Goal: Task Accomplishment & Management: Use online tool/utility

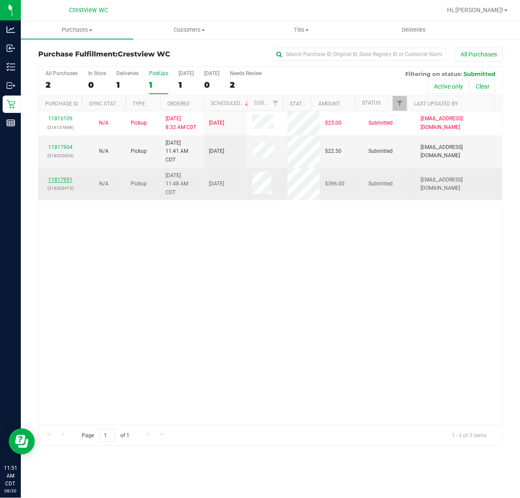
click at [53, 179] on link "11817951" at bounding box center [60, 180] width 24 height 6
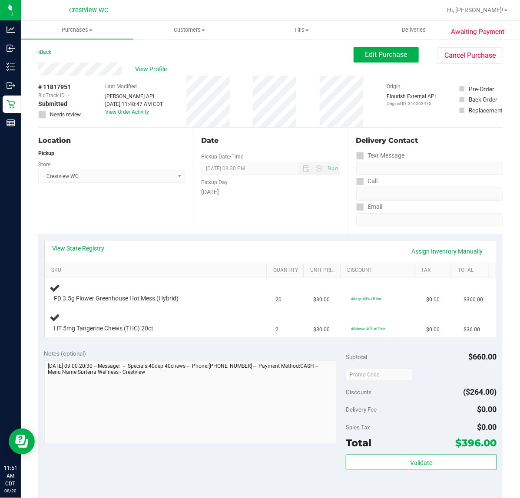
click at [146, 218] on div "Location Pickup Store Crestview WC Select Store [PERSON_NAME][GEOGRAPHIC_DATA] …" at bounding box center [115, 181] width 155 height 106
click at [147, 204] on div "Location Pickup Store Crestview WC Select Store Bonita Springs WC Boynton Beach…" at bounding box center [115, 181] width 155 height 106
click at [134, 203] on div "Location Pickup Store Crestview WC Select Store Bonita Springs WC Boynton Beach…" at bounding box center [115, 181] width 155 height 106
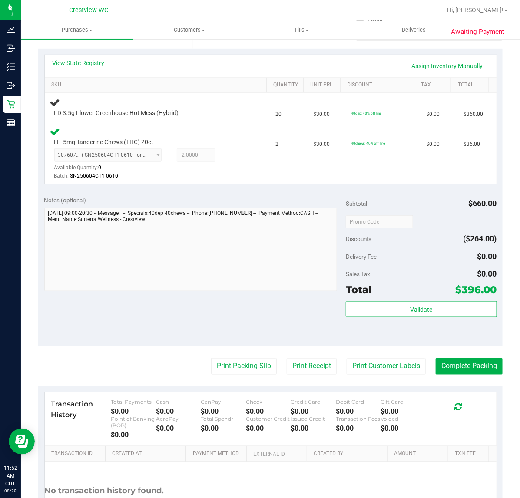
scroll to position [217, 0]
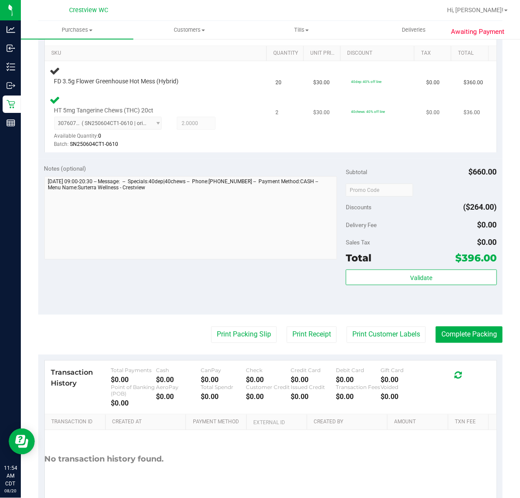
click at [244, 112] on div "HT 5mg Tangerine Chews (THC) 20ct 3076073039689957 ( SN250604CT1-0610 | orig: F…" at bounding box center [157, 122] width 215 height 55
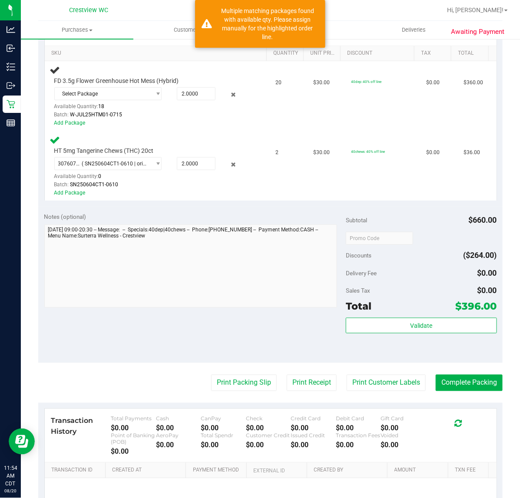
scroll to position [178, 0]
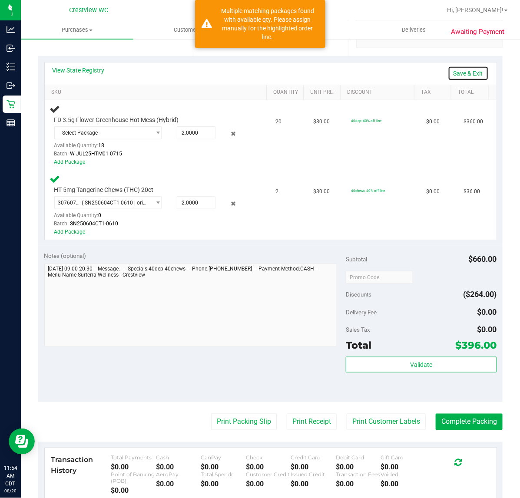
click at [459, 70] on link "Save & Exit" at bounding box center [468, 73] width 41 height 15
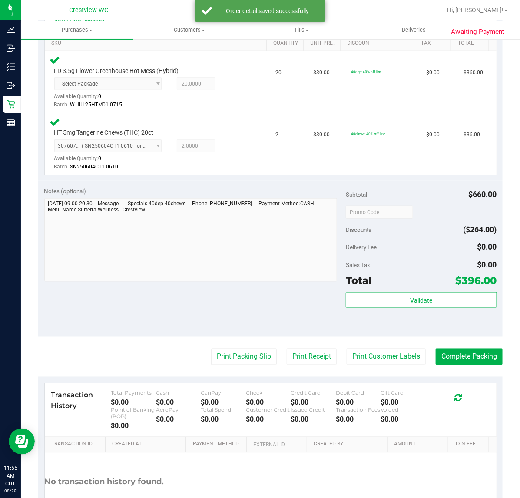
scroll to position [287, 0]
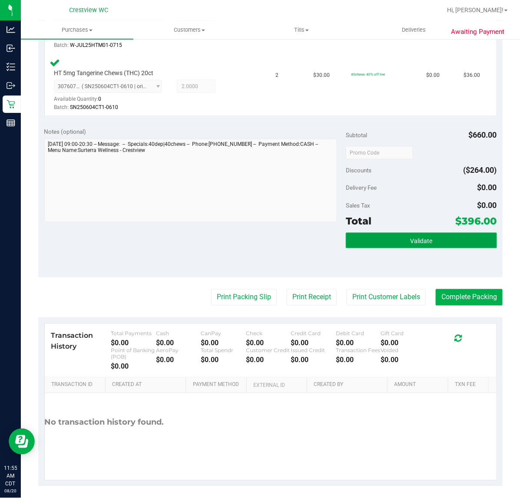
click at [375, 243] on button "Validate" at bounding box center [421, 241] width 151 height 16
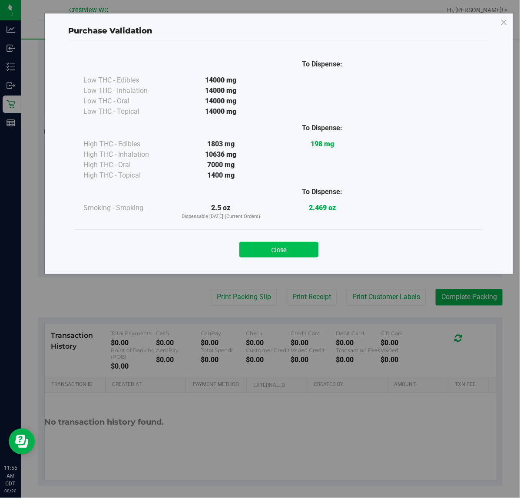
click at [279, 242] on button "Close" at bounding box center [278, 250] width 79 height 16
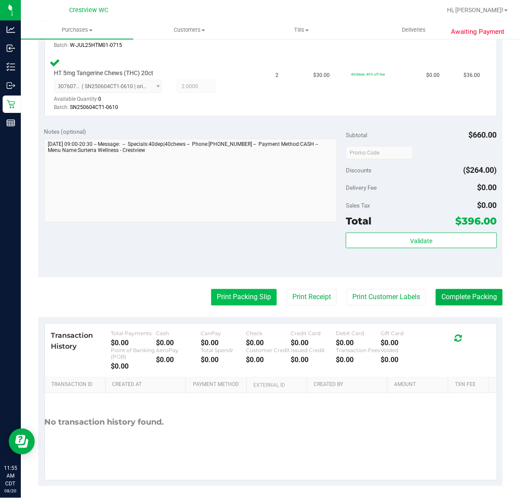
click at [251, 299] on button "Print Packing Slip" at bounding box center [244, 297] width 66 height 17
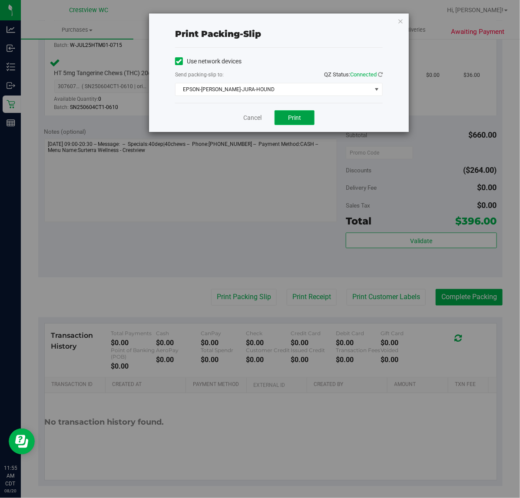
click at [279, 120] on button "Print" at bounding box center [294, 117] width 40 height 15
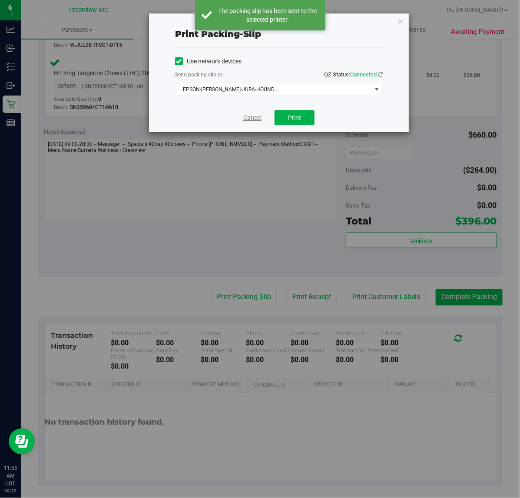
click at [258, 119] on link "Cancel" at bounding box center [252, 117] width 18 height 9
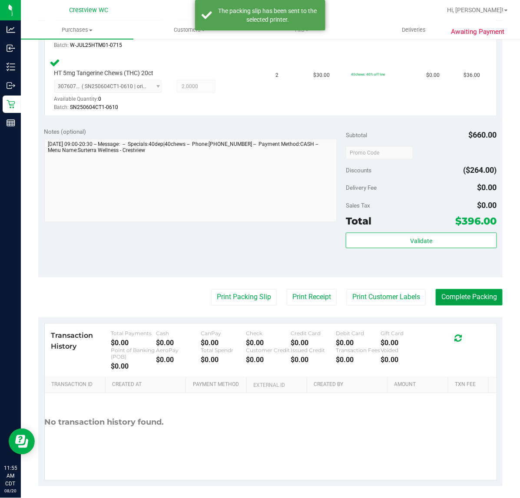
click at [448, 292] on button "Complete Packing" at bounding box center [469, 297] width 67 height 17
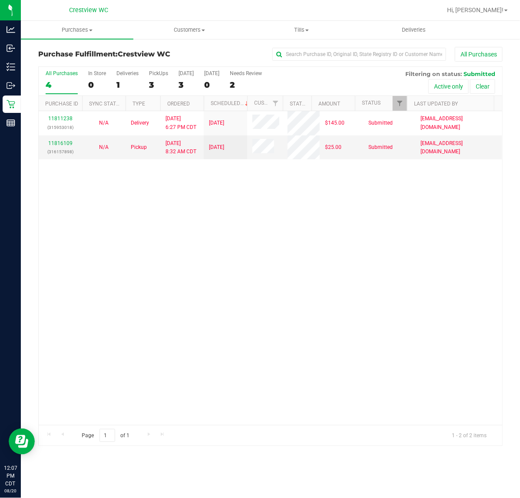
click at [169, 84] on div "All Purchases 4 In Store 0 Deliveries 1 PickUps 3 Today 3 Tomorrow 0 Needs Revi…" at bounding box center [270, 81] width 463 height 29
click at [156, 84] on div "3" at bounding box center [158, 85] width 19 height 10
click at [0, 0] on input "PickUps 3" at bounding box center [0, 0] width 0 height 0
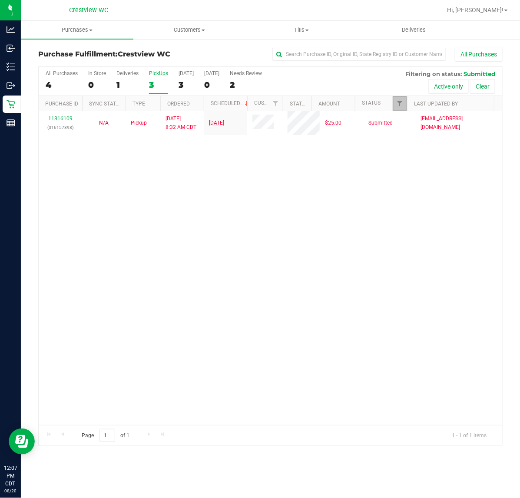
click at [404, 103] on link "Filter" at bounding box center [400, 103] width 14 height 15
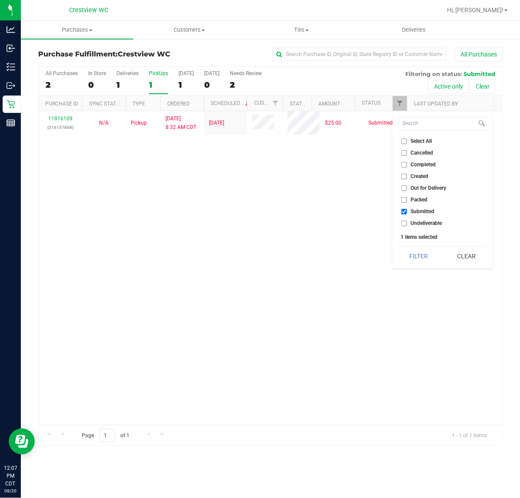
click at [429, 194] on ul "Select All Cancelled Completed Created Out for Delivery Packed Submitted Undeli…" at bounding box center [442, 182] width 89 height 91
click at [429, 200] on li "Packed" at bounding box center [442, 199] width 89 height 9
click at [420, 200] on span "Packed" at bounding box center [419, 199] width 17 height 5
click at [407, 200] on input "Packed" at bounding box center [404, 200] width 6 height 6
checkbox input "true"
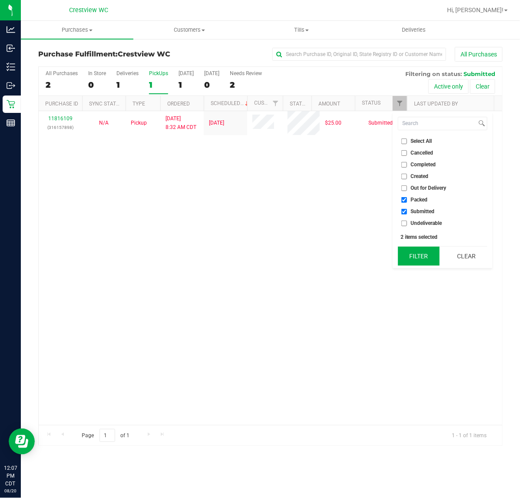
click at [421, 265] on button "Filter" at bounding box center [419, 256] width 42 height 19
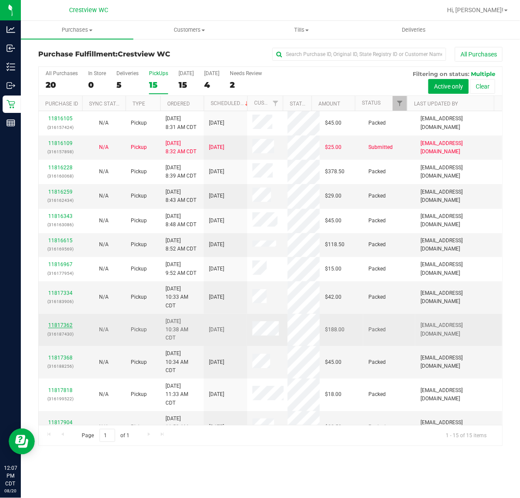
click at [61, 327] on link "11817362" at bounding box center [60, 325] width 24 height 6
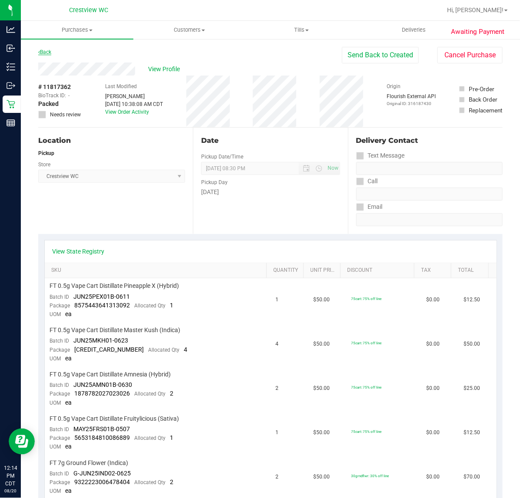
click at [48, 54] on link "Back" at bounding box center [44, 52] width 13 height 6
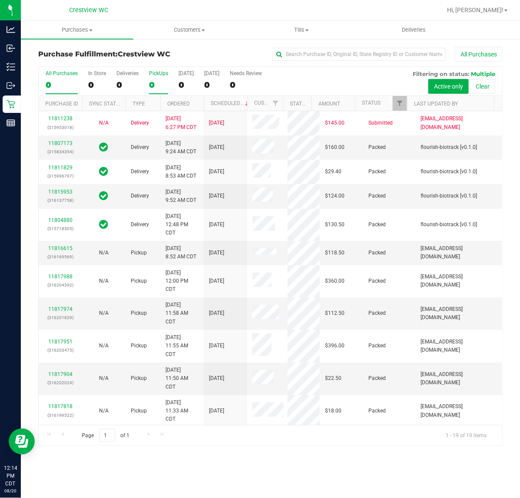
click at [157, 81] on div "0" at bounding box center [158, 85] width 19 height 10
click at [0, 0] on input "PickUps 0" at bounding box center [0, 0] width 0 height 0
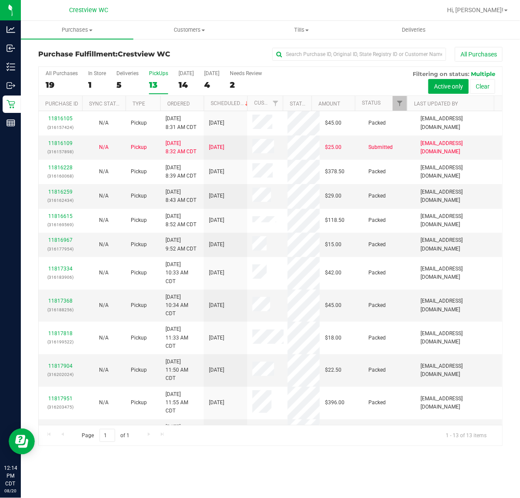
click at [402, 95] on div "All Purchases 19 In Store 1 Deliveries 5 PickUps 13 Today 14 Tomorrow 4 Needs R…" at bounding box center [270, 81] width 463 height 29
click at [398, 104] on span "Filter" at bounding box center [399, 103] width 7 height 7
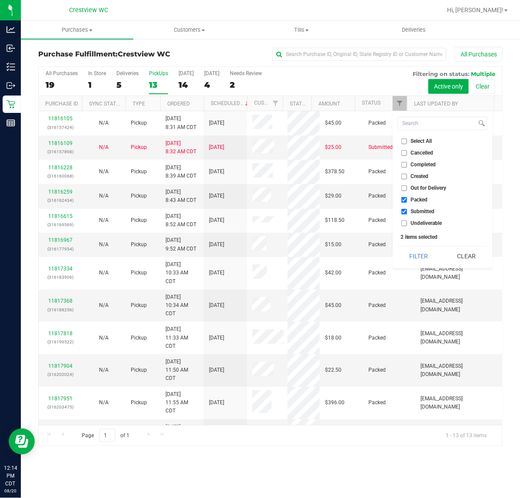
click at [418, 200] on span "Packed" at bounding box center [419, 199] width 17 height 5
click at [407, 200] on input "Packed" at bounding box center [404, 200] width 6 height 6
checkbox input "false"
click at [424, 260] on button "Filter" at bounding box center [419, 256] width 42 height 19
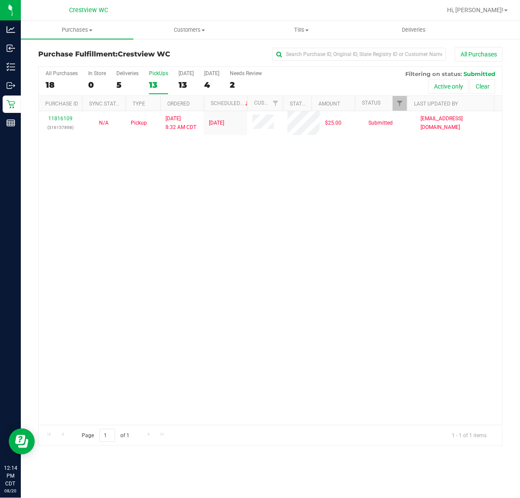
click at [251, 306] on div "11816109 (316157898) N/A Pickup 8/20/2025 8:32 AM CDT 8/20/2025 $25.00 Submitte…" at bounding box center [270, 268] width 463 height 314
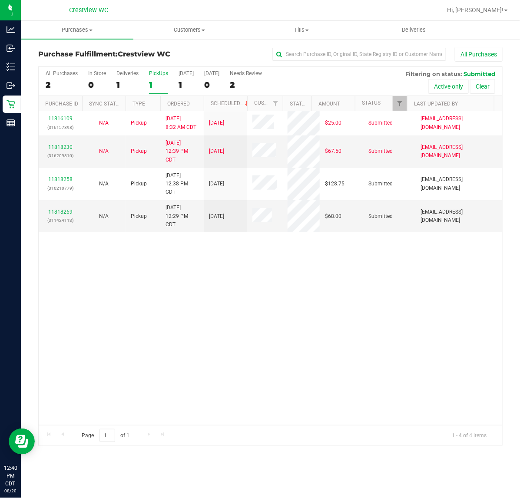
click at [152, 85] on div "1" at bounding box center [158, 85] width 19 height 10
click at [0, 0] on input "PickUps 1" at bounding box center [0, 0] width 0 height 0
click at [107, 298] on div "11816109 (316157898) N/A Pickup 8/20/2025 8:32 AM CDT 8/20/2025 $25.00 Submitte…" at bounding box center [270, 268] width 463 height 314
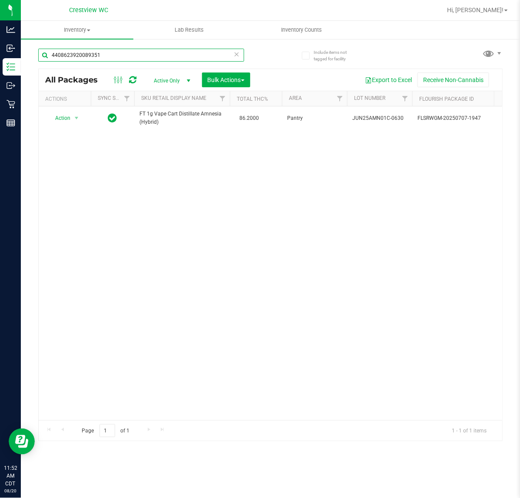
click at [111, 53] on input "4408623920089351" at bounding box center [141, 55] width 206 height 13
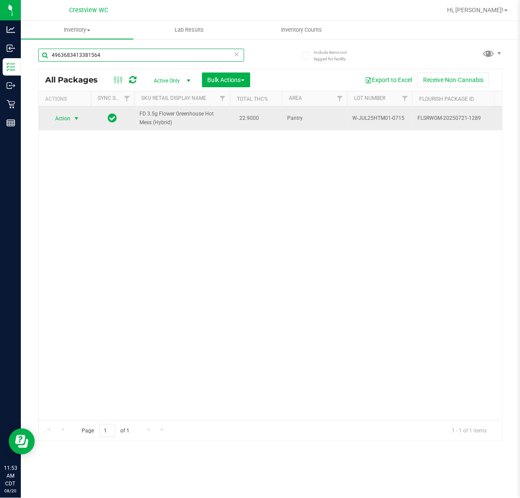
type input "4963683413381564"
click at [73, 120] on span "select" at bounding box center [76, 118] width 7 height 7
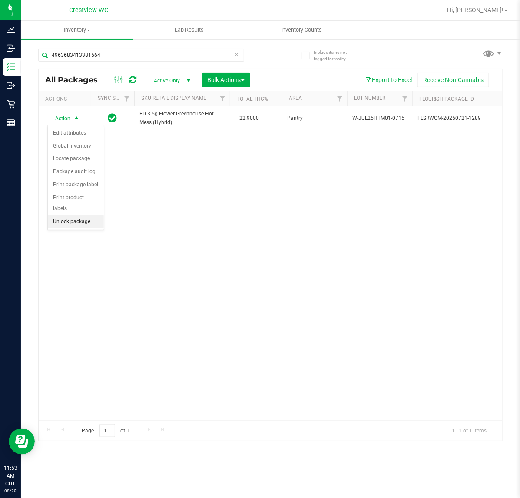
click at [83, 215] on li "Unlock package" at bounding box center [76, 221] width 56 height 13
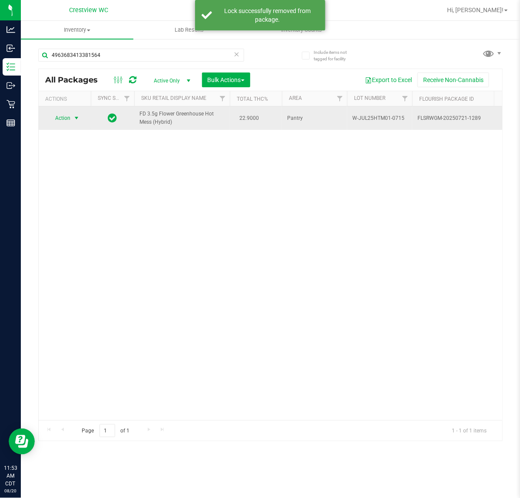
click at [69, 114] on span "Action" at bounding box center [58, 118] width 23 height 12
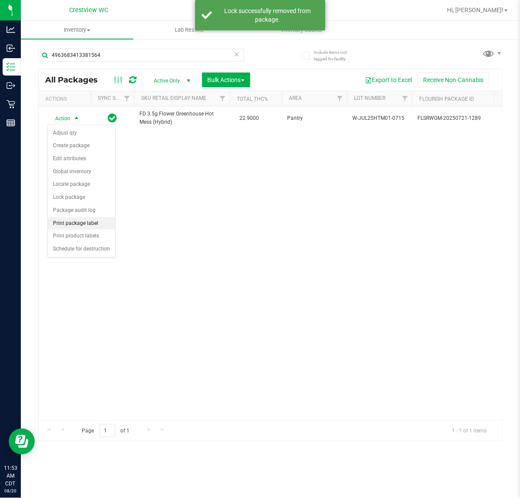
click at [78, 228] on li "Print package label" at bounding box center [81, 223] width 67 height 13
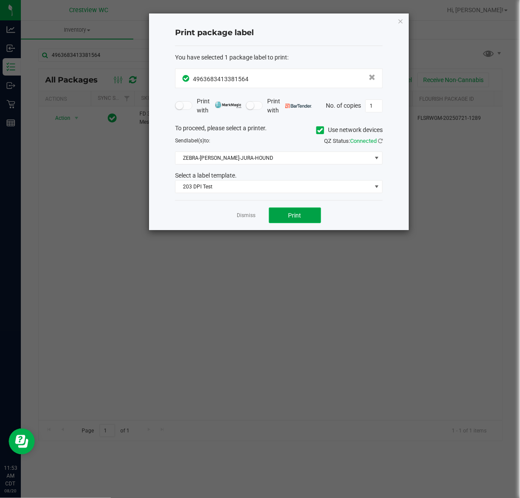
click at [279, 215] on button "Print" at bounding box center [295, 216] width 52 height 16
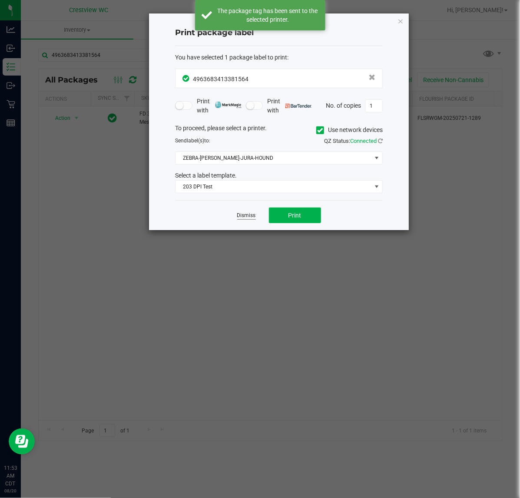
click at [250, 218] on link "Dismiss" at bounding box center [246, 215] width 19 height 7
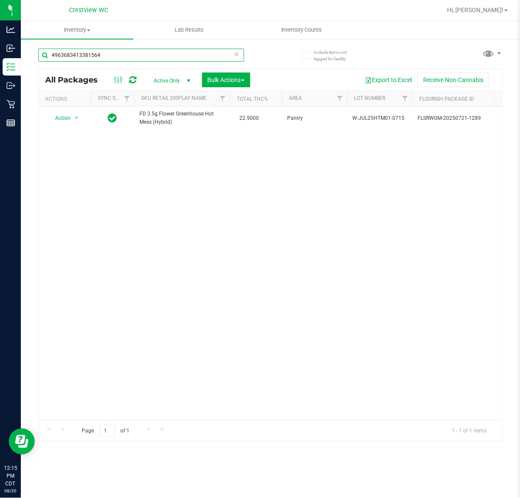
click at [127, 53] on input "4963683413381564" at bounding box center [141, 55] width 206 height 13
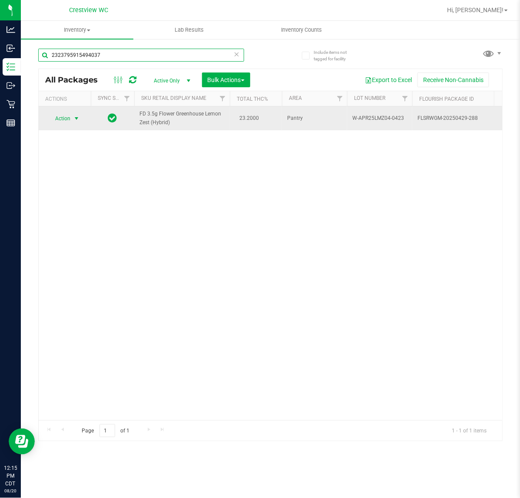
type input "2323795915494037"
click at [72, 118] on span "select" at bounding box center [76, 118] width 11 height 12
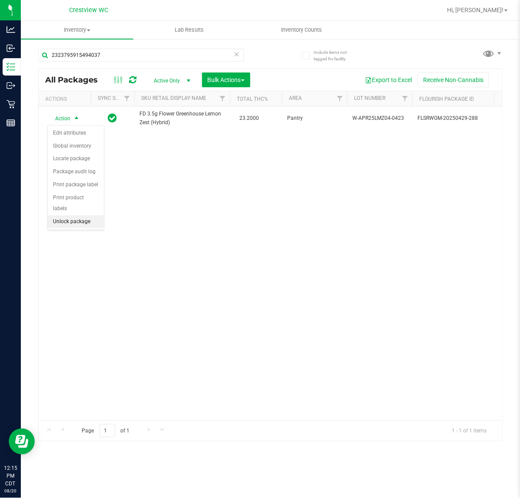
click at [76, 215] on li "Unlock package" at bounding box center [76, 221] width 56 height 13
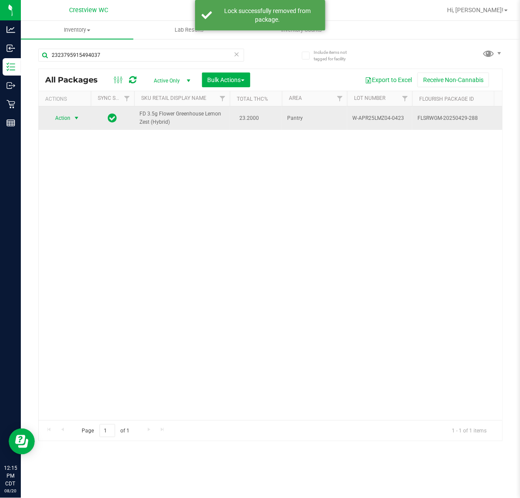
click at [66, 120] on span "Action" at bounding box center [58, 118] width 23 height 12
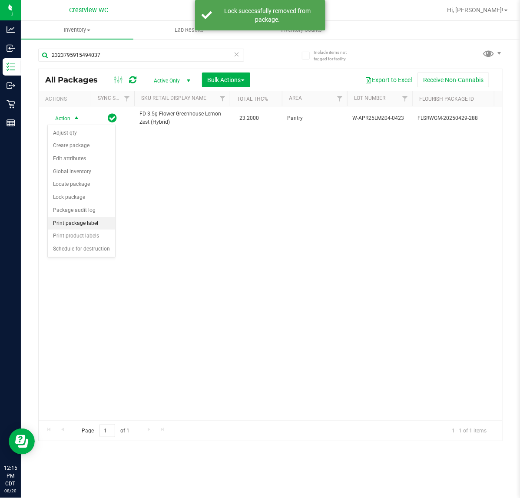
click at [101, 224] on li "Print package label" at bounding box center [81, 223] width 67 height 13
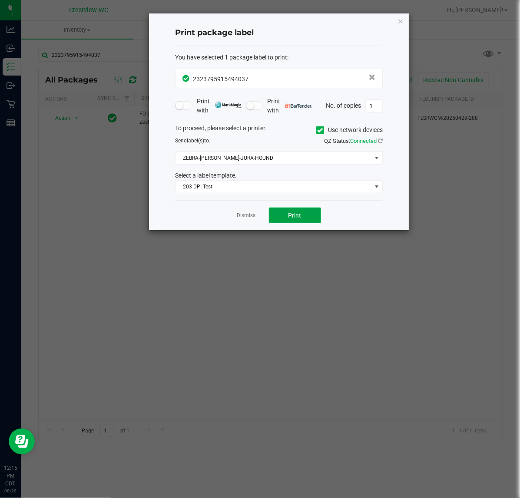
click at [288, 223] on button "Print" at bounding box center [295, 216] width 52 height 16
click at [250, 215] on link "Dismiss" at bounding box center [246, 215] width 19 height 7
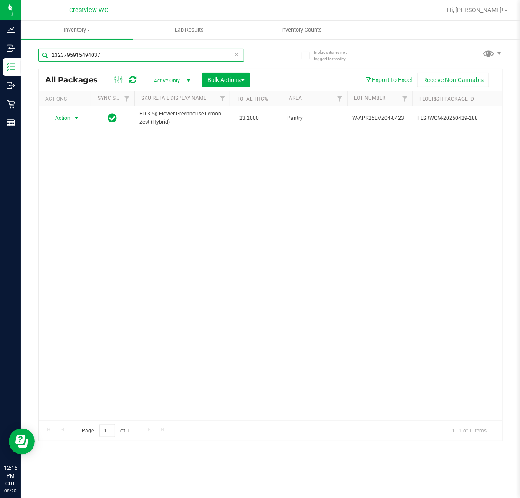
click at [144, 59] on input "2323795915494037" at bounding box center [141, 55] width 206 height 13
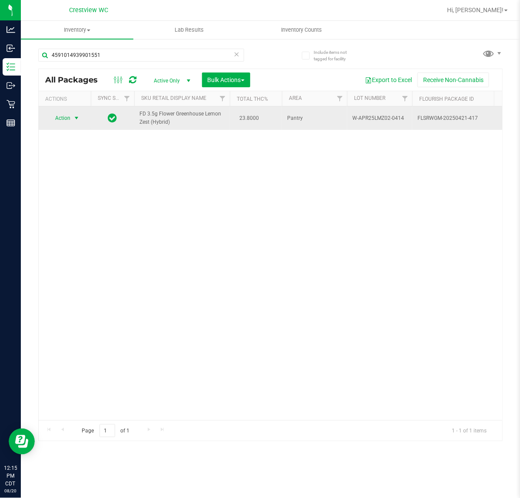
click at [75, 121] on span "select" at bounding box center [76, 118] width 7 height 7
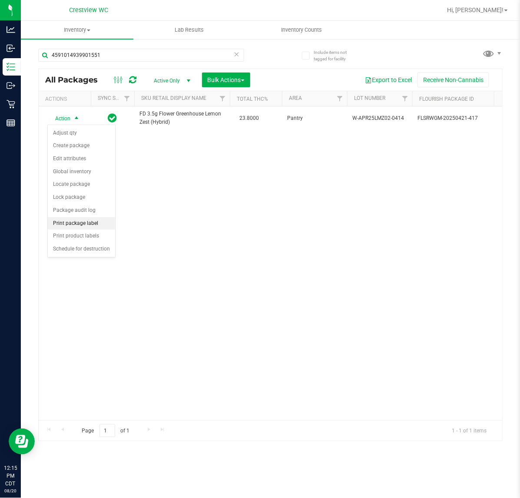
click at [97, 225] on li "Print package label" at bounding box center [81, 223] width 67 height 13
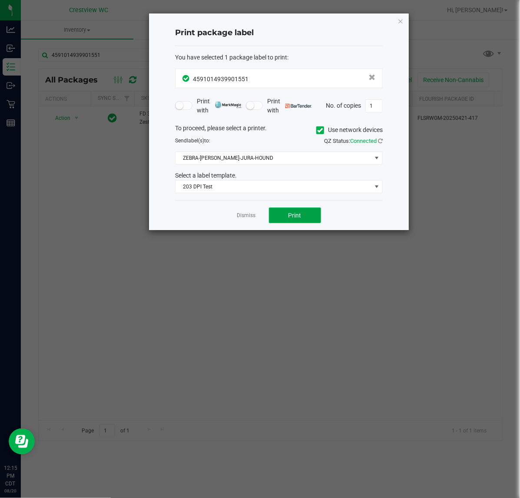
click at [292, 212] on button "Print" at bounding box center [295, 216] width 52 height 16
click at [245, 214] on link "Dismiss" at bounding box center [246, 215] width 19 height 7
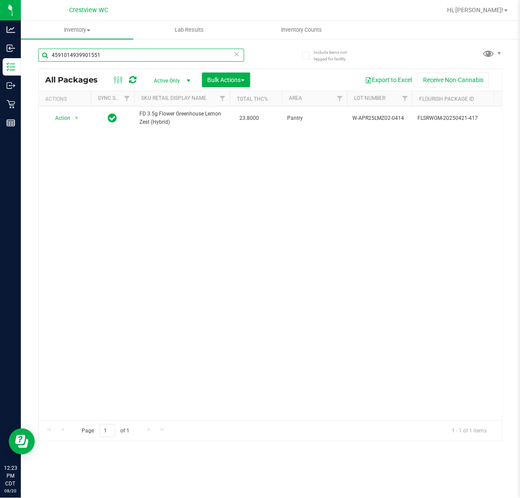
click at [114, 56] on input "4591014939901551" at bounding box center [141, 55] width 206 height 13
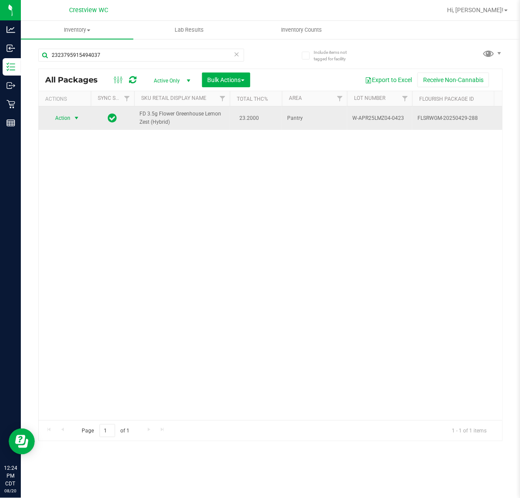
click at [75, 119] on span "select" at bounding box center [76, 118] width 7 height 7
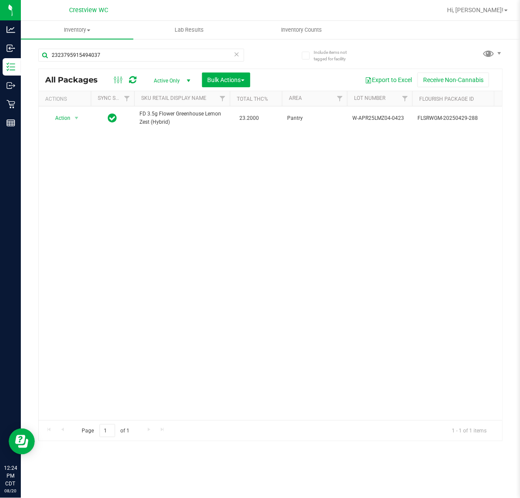
click at [265, 241] on div "Action Action Adjust qty Create package Edit attributes Global inventory Locate…" at bounding box center [270, 263] width 463 height 314
click at [120, 55] on input "2323795915494037" at bounding box center [141, 55] width 206 height 13
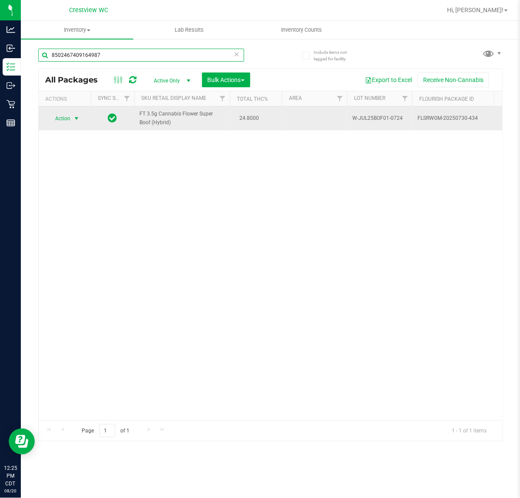
type input "8502467409164987"
click at [62, 122] on span "Action" at bounding box center [58, 118] width 23 height 12
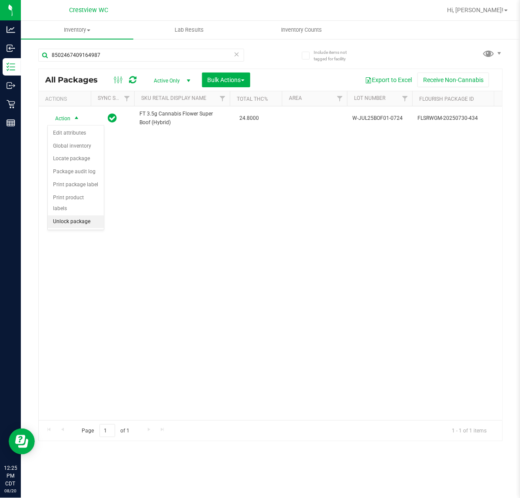
click at [69, 215] on li "Unlock package" at bounding box center [76, 221] width 56 height 13
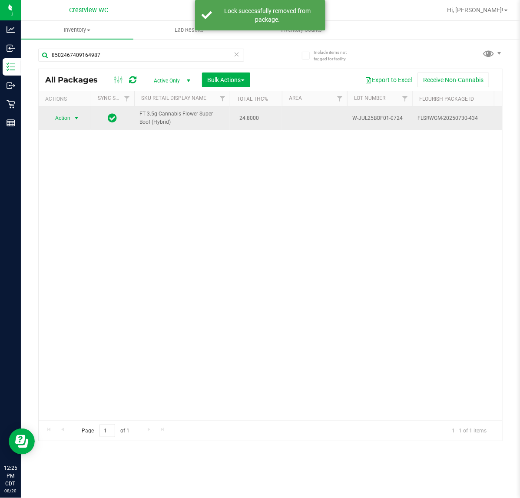
click at [66, 114] on span "Action" at bounding box center [58, 118] width 23 height 12
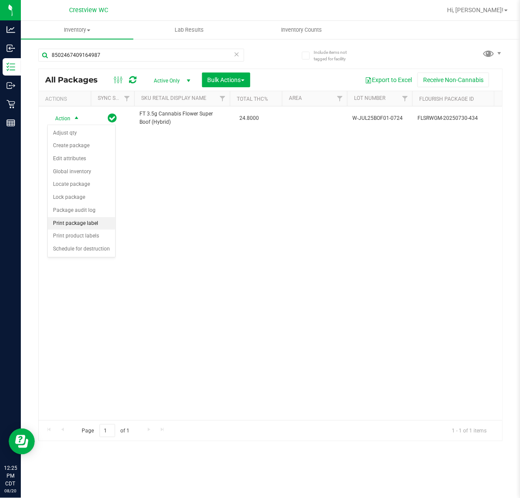
click at [99, 222] on li "Print package label" at bounding box center [81, 223] width 67 height 13
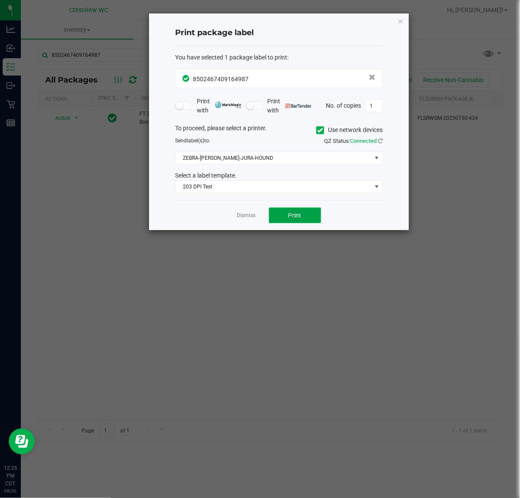
click at [287, 216] on button "Print" at bounding box center [295, 216] width 52 height 16
click at [248, 218] on link "Dismiss" at bounding box center [246, 215] width 19 height 7
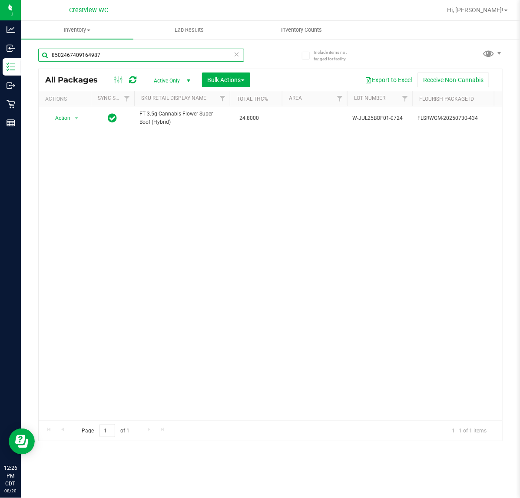
click at [160, 55] on input "8502467409164987" at bounding box center [141, 55] width 206 height 13
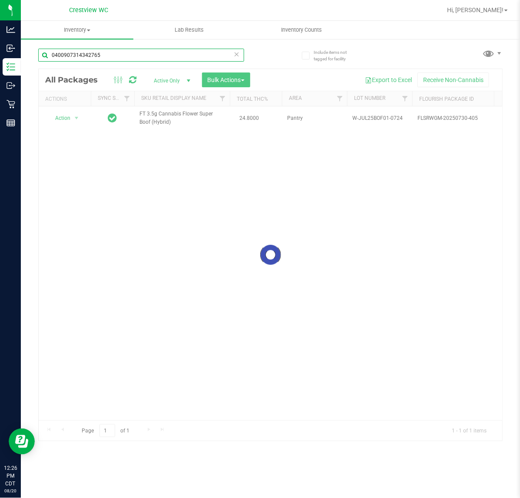
type input "0400907314342765"
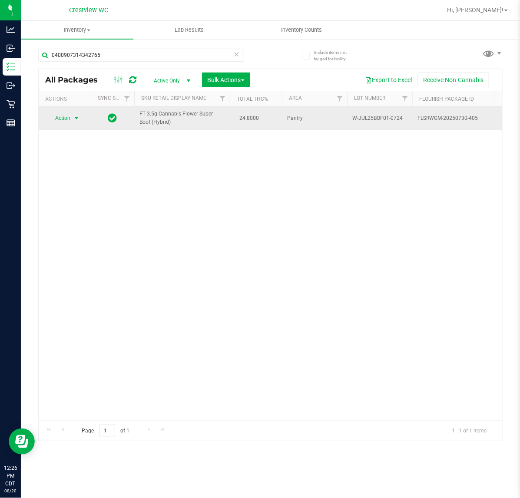
click at [64, 118] on span "Action" at bounding box center [58, 118] width 23 height 12
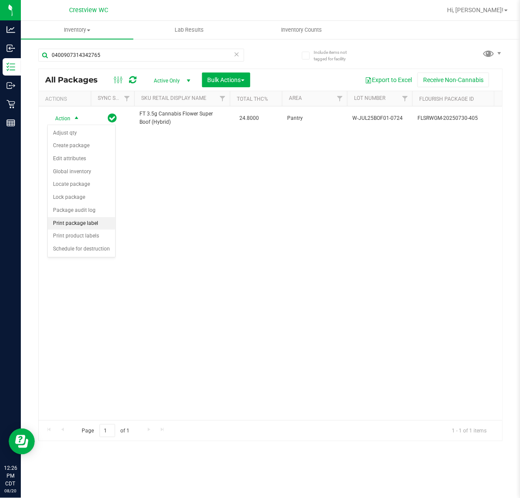
click at [96, 225] on li "Print package label" at bounding box center [81, 223] width 67 height 13
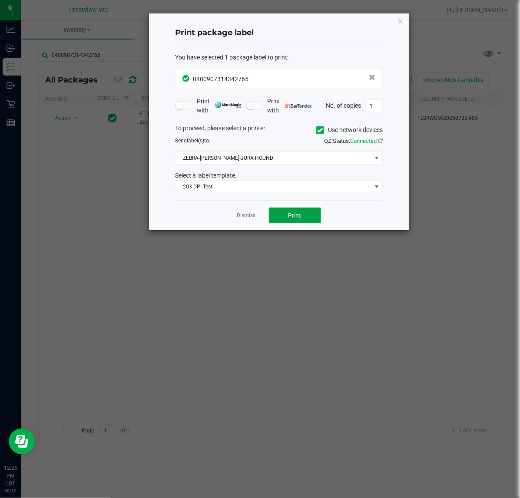
click at [310, 219] on button "Print" at bounding box center [295, 216] width 52 height 16
click at [244, 211] on div "Dismiss Print" at bounding box center [279, 215] width 208 height 30
click at [246, 216] on link "Dismiss" at bounding box center [246, 215] width 19 height 7
